Goal: Obtain resource: Download file/media

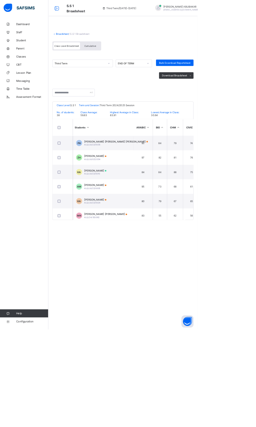
click at [33, 33] on link "Dashboard" at bounding box center [31, 31] width 63 height 10
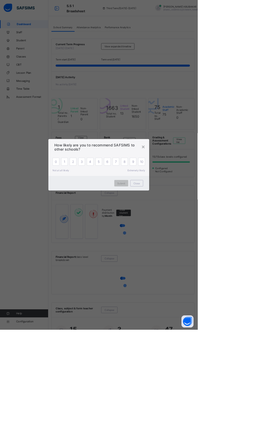
click at [181, 239] on span "Close" at bounding box center [177, 237] width 8 height 4
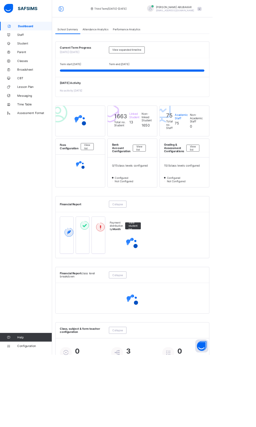
click at [36, 83] on span "Broadsheet" at bounding box center [42, 84] width 42 height 4
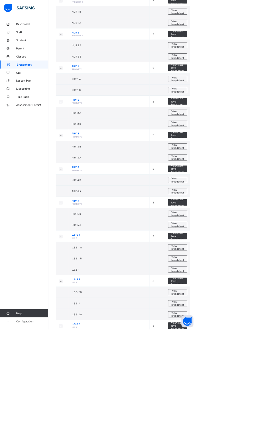
scroll to position [142, 0]
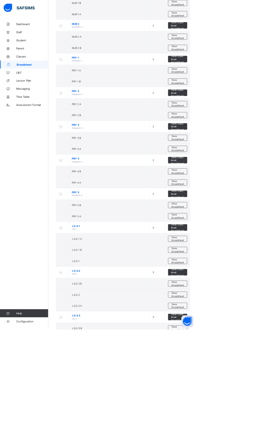
click at [226, 305] on span "View broadsheet" at bounding box center [230, 309] width 16 height 8
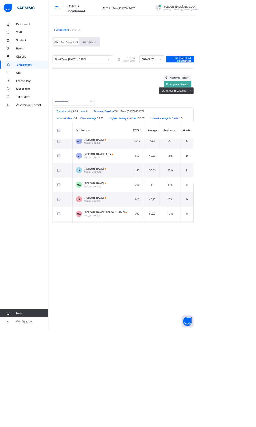
scroll to position [0, 423]
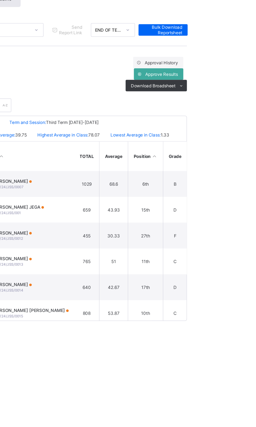
click at [220, 117] on span "Download Broadsheet" at bounding box center [226, 117] width 32 height 4
click at [237, 117] on span "Download Broadsheet" at bounding box center [226, 117] width 32 height 4
click at [0, 0] on li "PDF" at bounding box center [0, 0] width 0 height 0
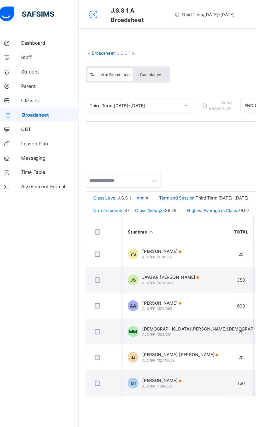
scroll to position [589, 423]
click at [77, 38] on link "Broadsheet" at bounding box center [80, 39] width 17 height 4
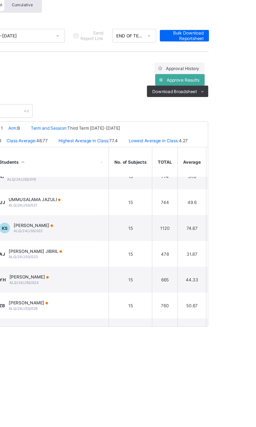
scroll to position [80, 402]
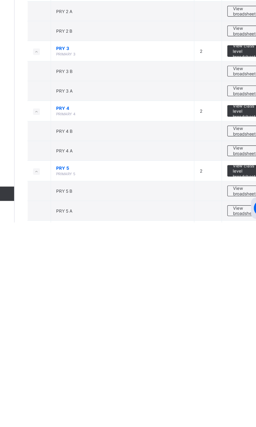
scroll to position [4, 0]
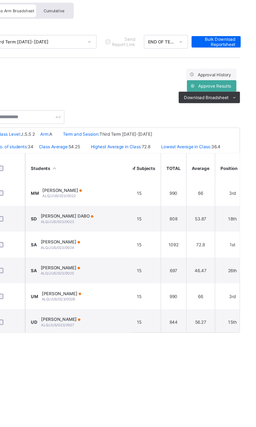
scroll to position [396, 474]
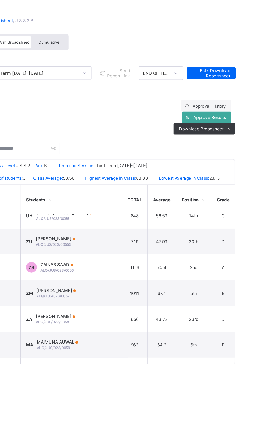
scroll to position [328, 423]
